Goal: Task Accomplishment & Management: Use online tool/utility

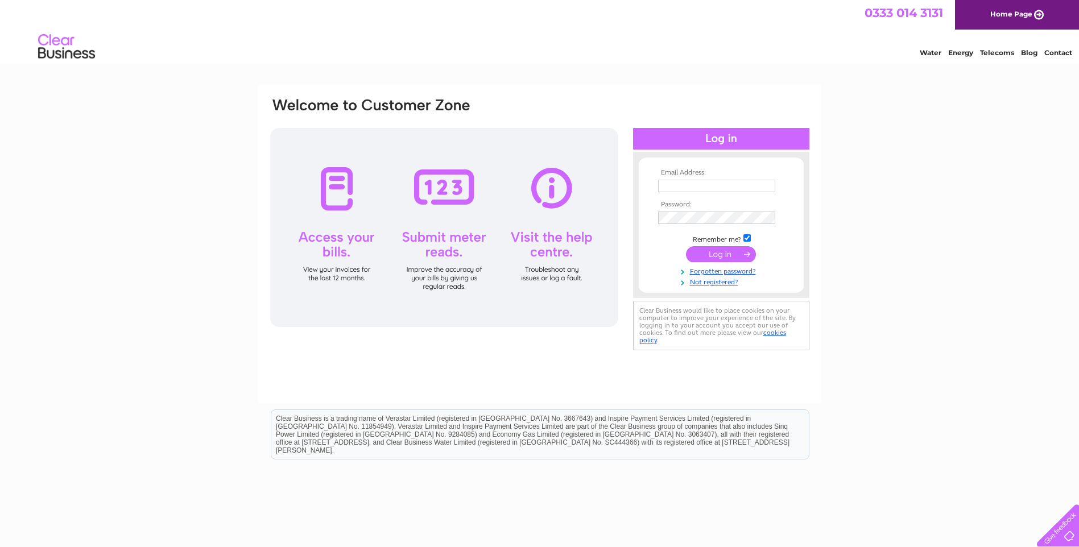
type input "[EMAIL_ADDRESS][DOMAIN_NAME]"
click at [724, 255] on input "submit" at bounding box center [721, 254] width 70 height 16
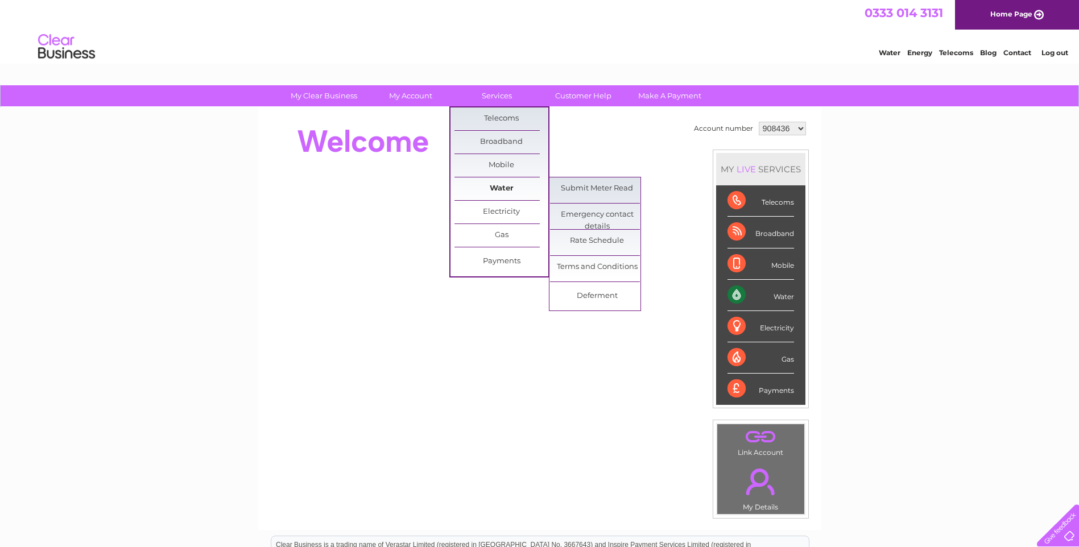
click at [507, 185] on link "Water" at bounding box center [501, 188] width 94 height 23
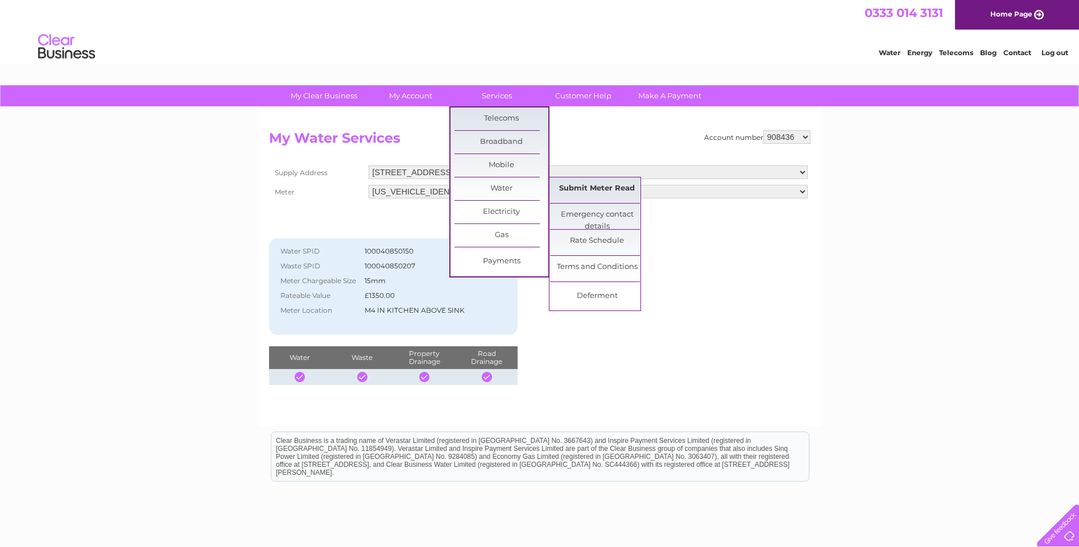
click at [578, 185] on link "Submit Meter Read" at bounding box center [597, 188] width 94 height 23
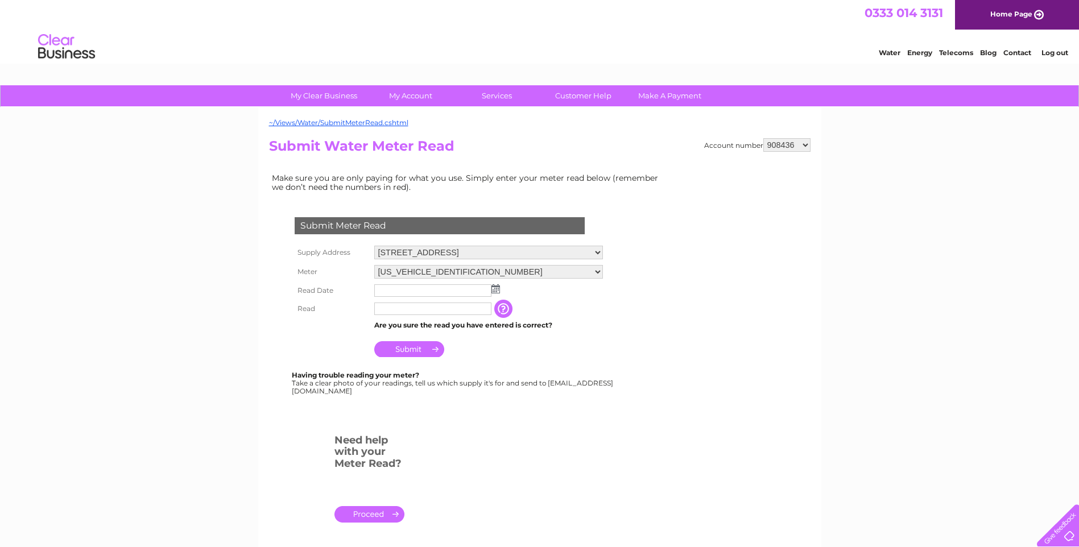
click at [494, 291] on img at bounding box center [495, 288] width 9 height 9
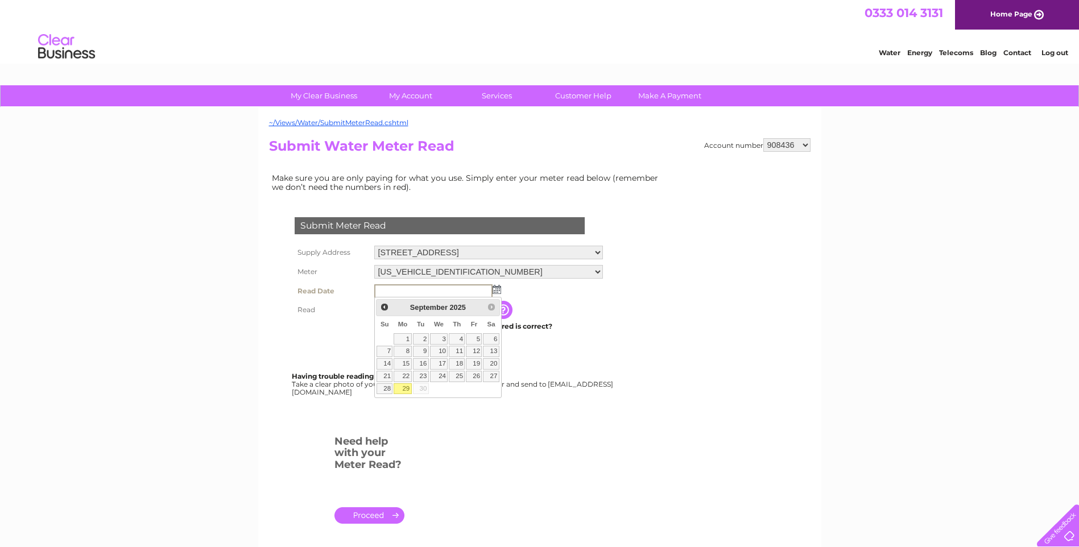
click at [404, 388] on link "29" at bounding box center [403, 388] width 18 height 11
type input "2025/09/29"
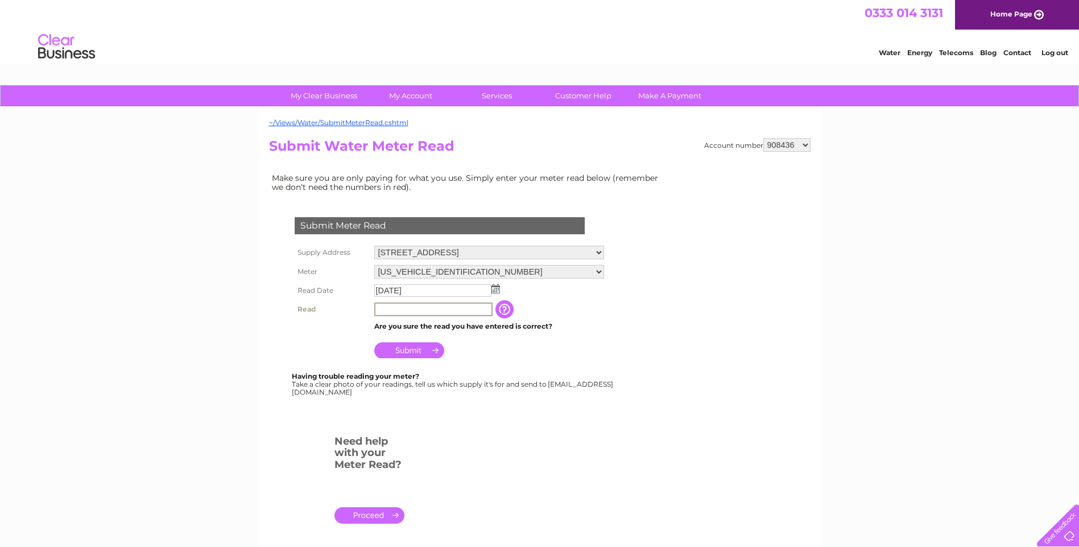
click at [403, 312] on input "text" at bounding box center [433, 310] width 118 height 14
type input "00059"
click at [417, 349] on input "Submit" at bounding box center [409, 349] width 70 height 16
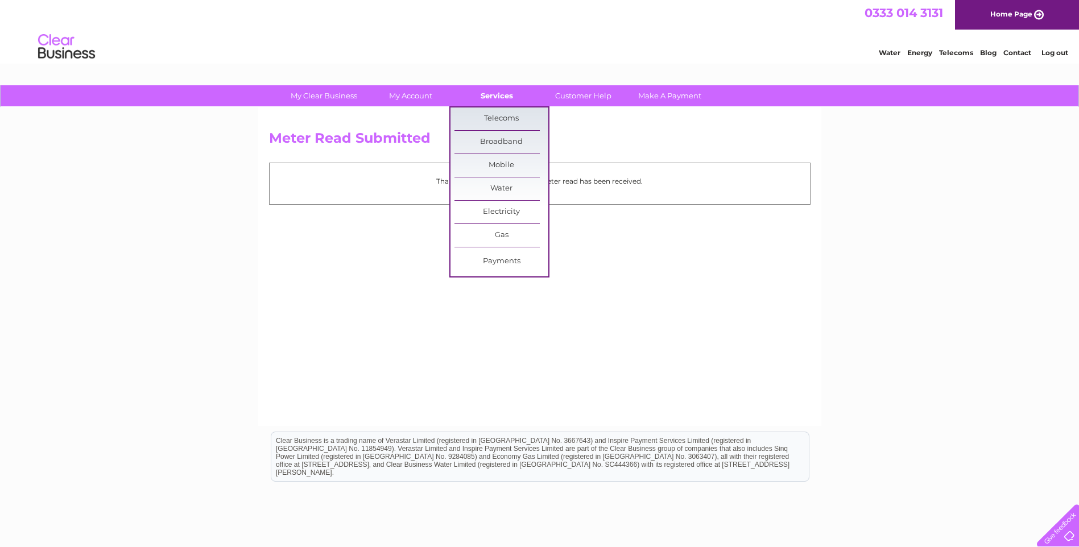
click at [499, 96] on link "Services" at bounding box center [497, 95] width 94 height 21
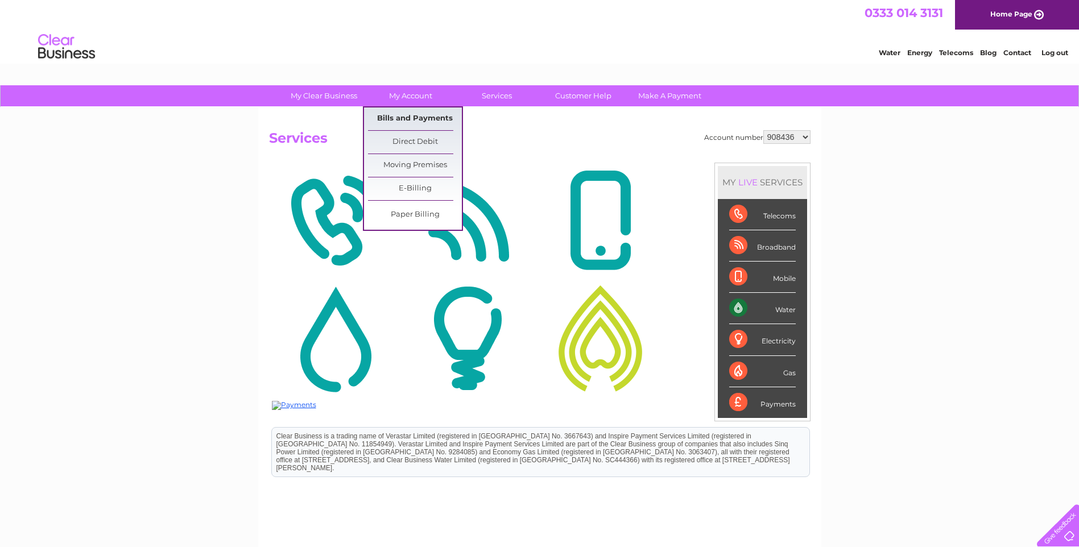
click at [427, 116] on link "Bills and Payments" at bounding box center [415, 119] width 94 height 23
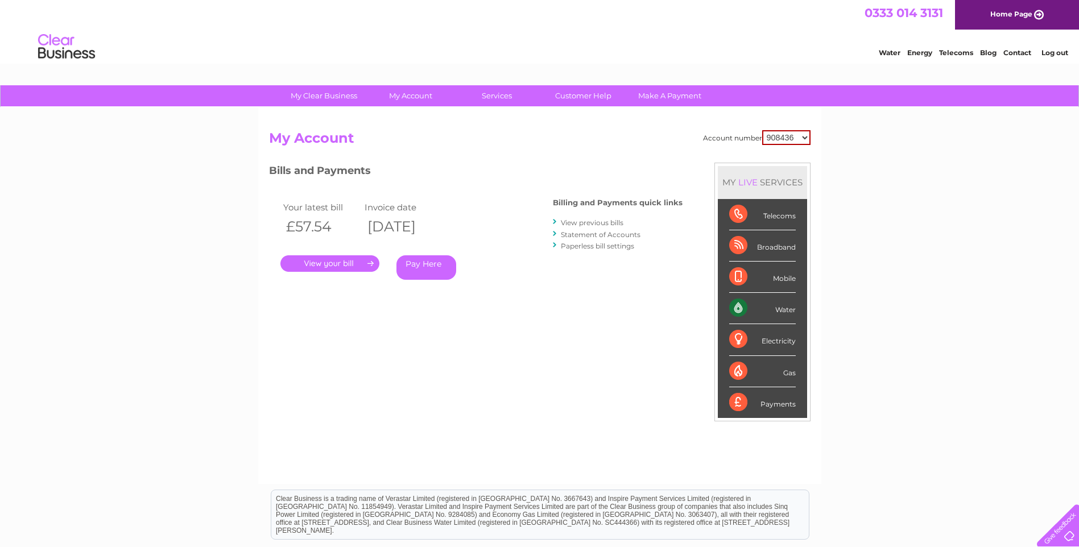
click at [1056, 53] on link "Log out" at bounding box center [1054, 52] width 27 height 9
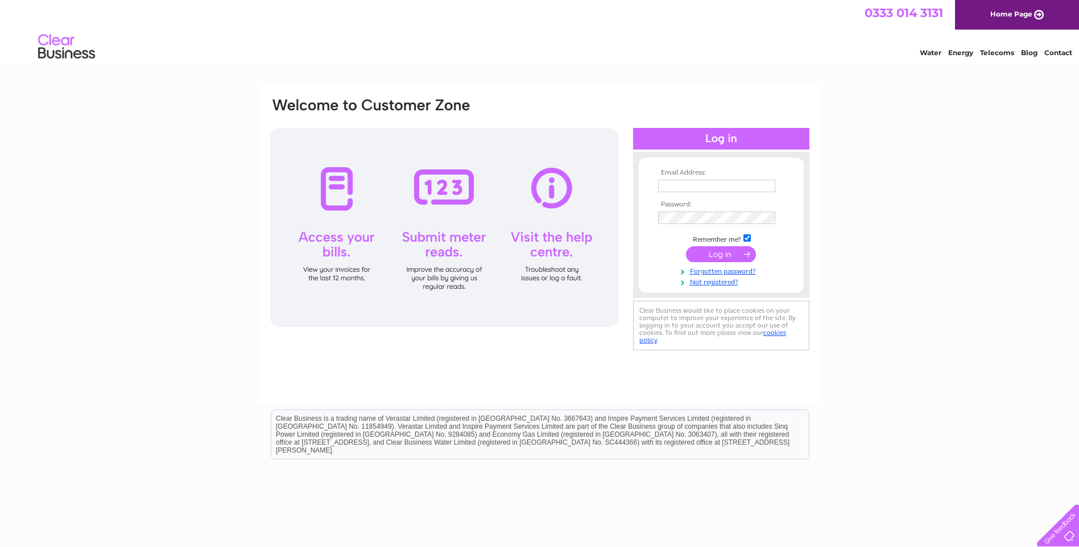
type input "[EMAIL_ADDRESS][DOMAIN_NAME]"
click at [708, 252] on input "submit" at bounding box center [721, 254] width 70 height 16
